Goal: Information Seeking & Learning: Compare options

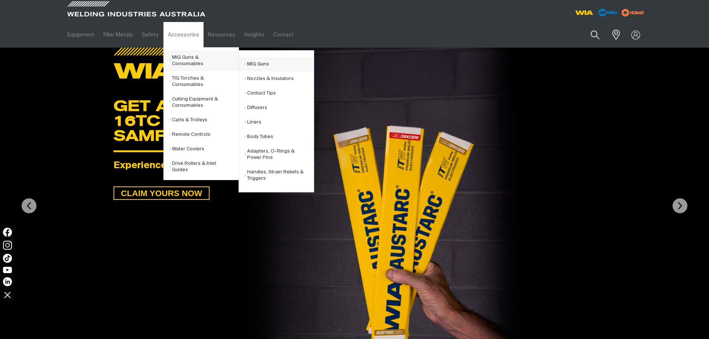
click at [272, 61] on link "MIG Guns" at bounding box center [279, 64] width 69 height 15
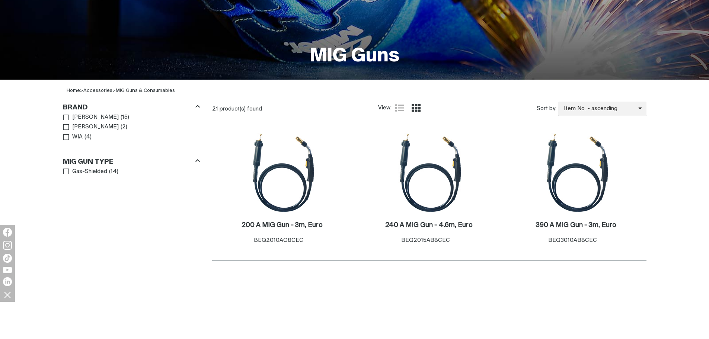
scroll to position [158, 0]
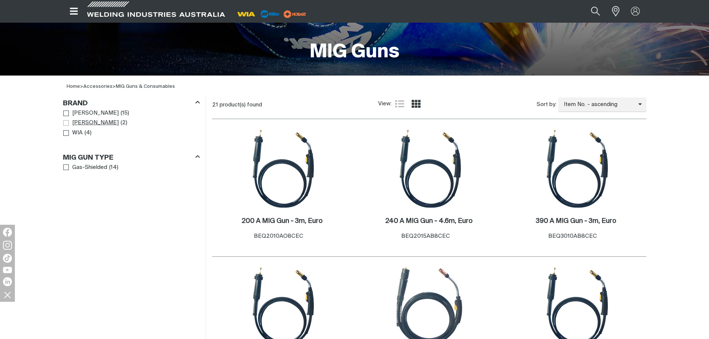
click at [69, 124] on span "Brand" at bounding box center [66, 123] width 6 height 6
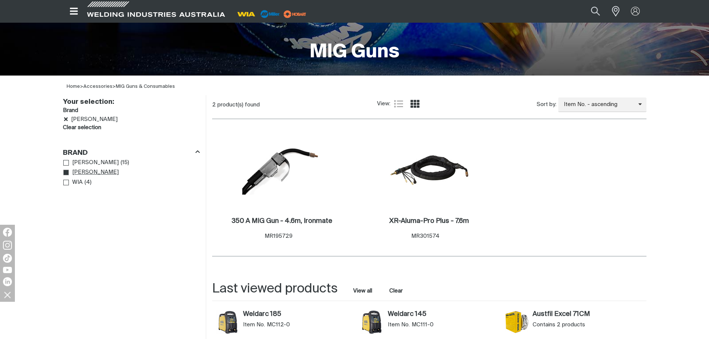
click at [69, 124] on link "Clear selection" at bounding box center [82, 128] width 38 height 9
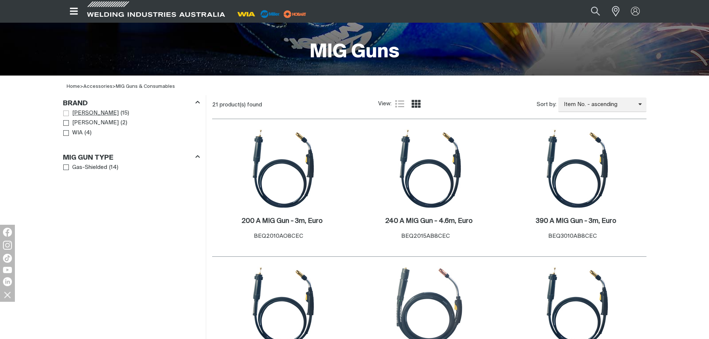
click at [65, 110] on link "[PERSON_NAME]" at bounding box center [91, 113] width 56 height 10
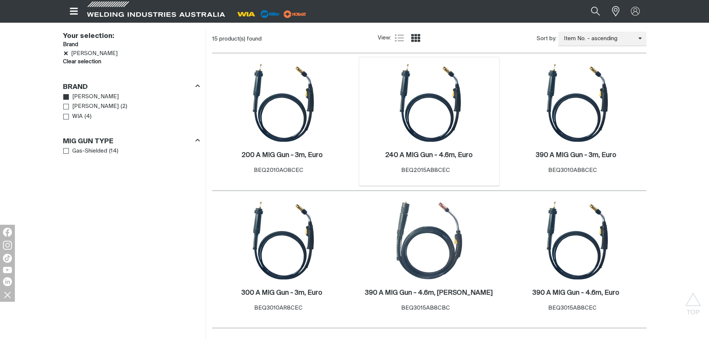
scroll to position [233, 0]
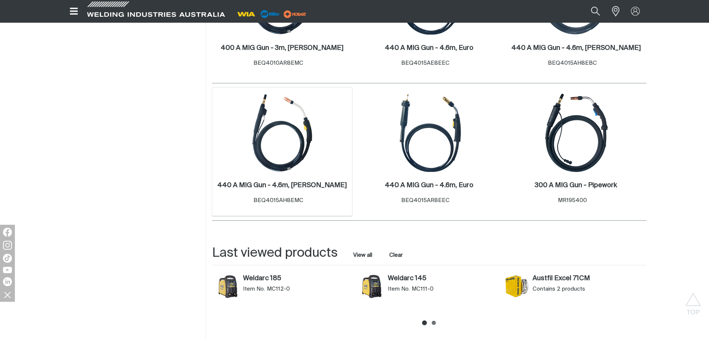
scroll to position [745, 0]
click at [302, 149] on img at bounding box center [282, 133] width 80 height 80
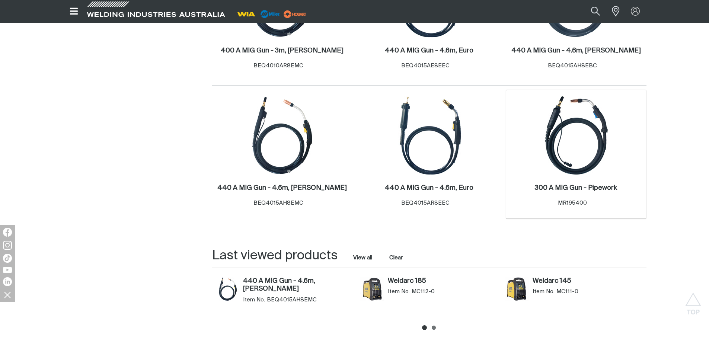
scroll to position [745, 0]
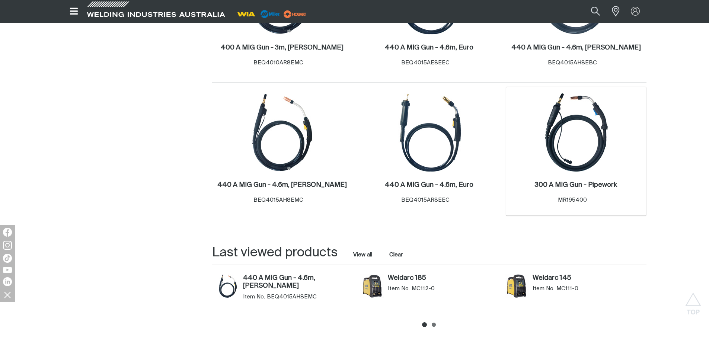
click at [584, 152] on img at bounding box center [577, 133] width 80 height 80
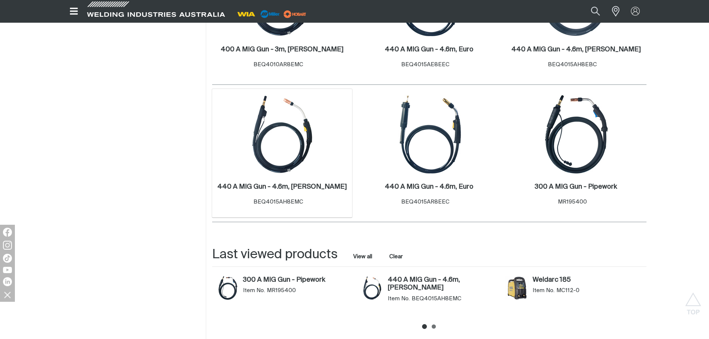
scroll to position [742, 0]
click at [292, 154] on img at bounding box center [282, 135] width 80 height 80
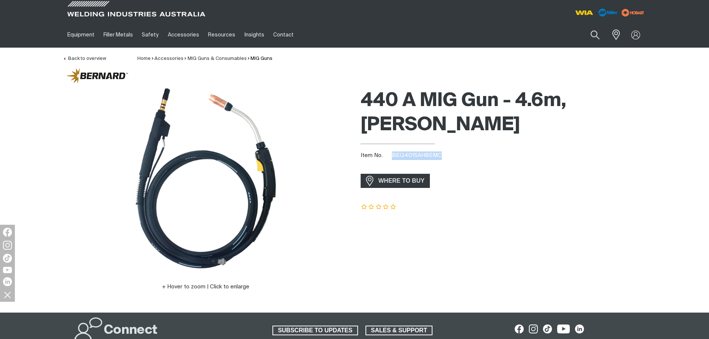
drag, startPoint x: 392, startPoint y: 129, endPoint x: 466, endPoint y: 126, distance: 73.4
click at [466, 126] on div "440 A MIG Gun - 4.6m, Miller Item No. BEQ4015AH8EMC incl. gst WHERE TO BUY" at bounding box center [504, 198] width 286 height 227
copy span "BEQ4015AH8EMC"
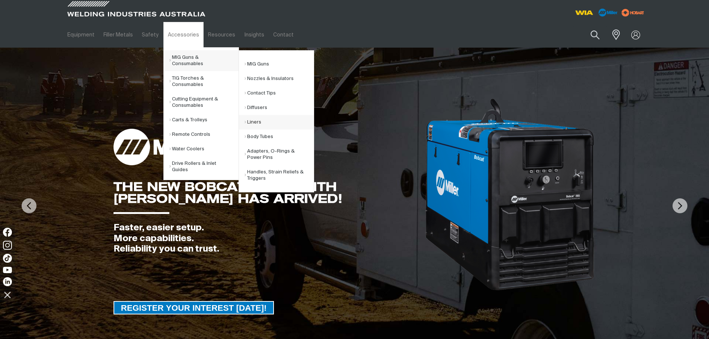
click at [262, 123] on link "Liners" at bounding box center [279, 122] width 69 height 15
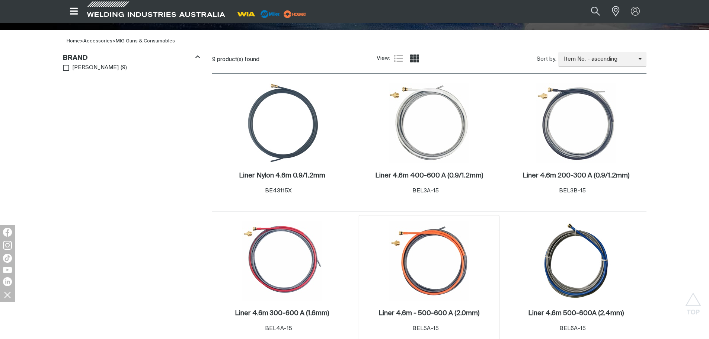
scroll to position [196, 0]
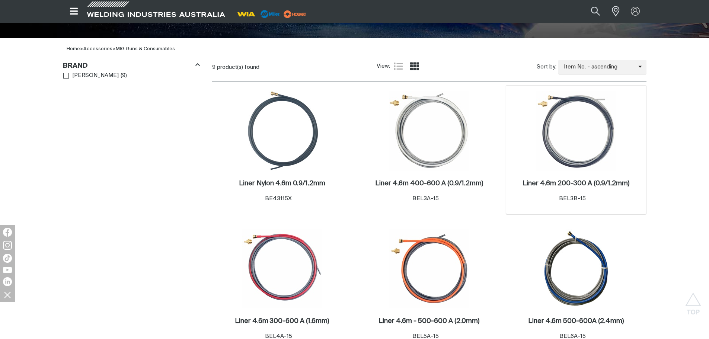
click at [579, 144] on img at bounding box center [577, 131] width 80 height 80
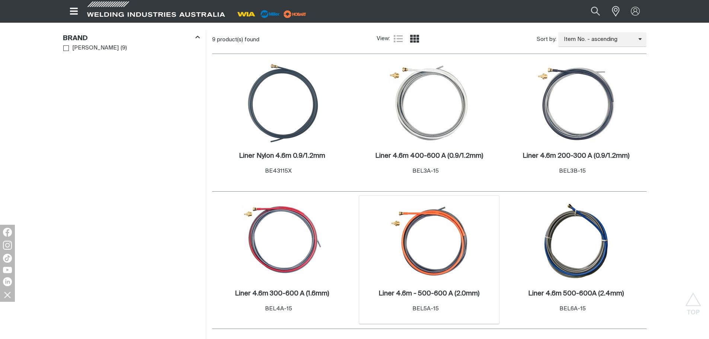
scroll to position [224, 0]
click at [440, 133] on img at bounding box center [429, 103] width 80 height 80
